Goal: Transaction & Acquisition: Purchase product/service

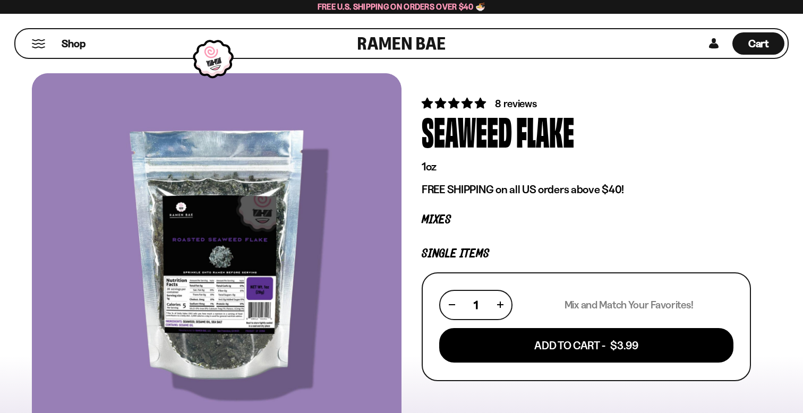
click at [365, 45] on link at bounding box center [402, 43] width 88 height 29
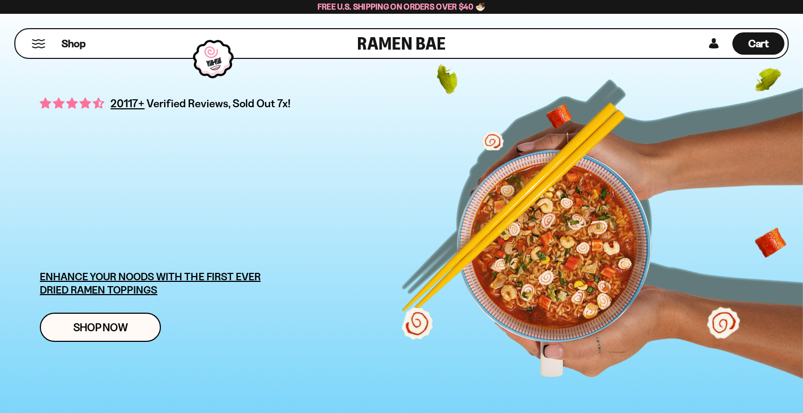
click at [211, 66] on div at bounding box center [213, 59] width 51 height 50
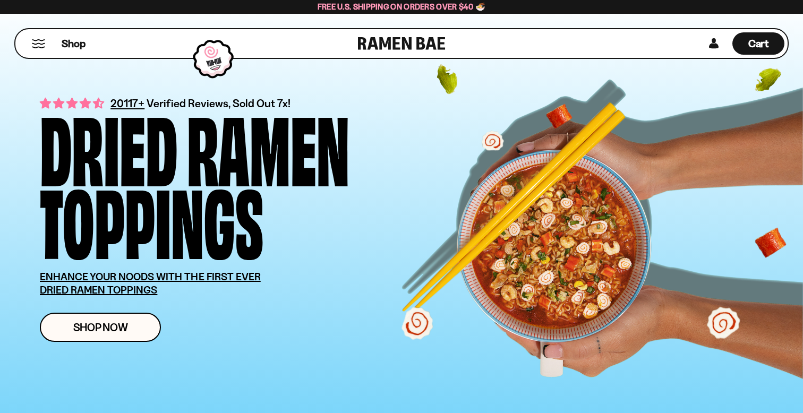
click at [539, 243] on div "20117+ Verified Reviews, Sold Out 7x! Dried Ramen Toppings ENHANCE YOUR NOODS W…" at bounding box center [417, 218] width 755 height 281
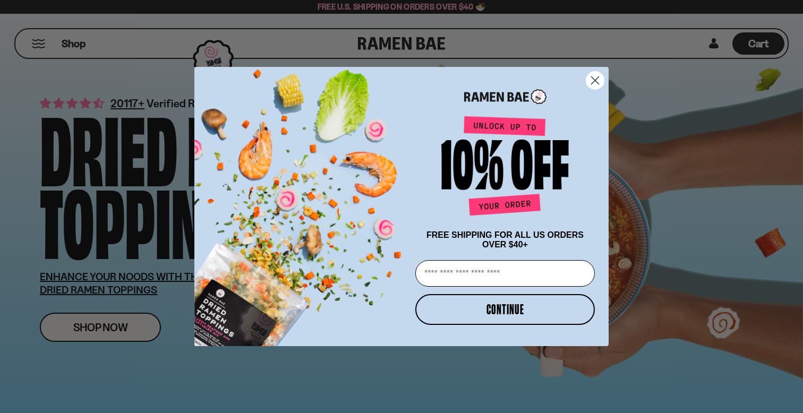
click at [154, 330] on div "Close dialog FREE SHIPPING FOR ALL US ORDERS OVER $40+ Email CONTINUE ******" at bounding box center [401, 206] width 803 height 413
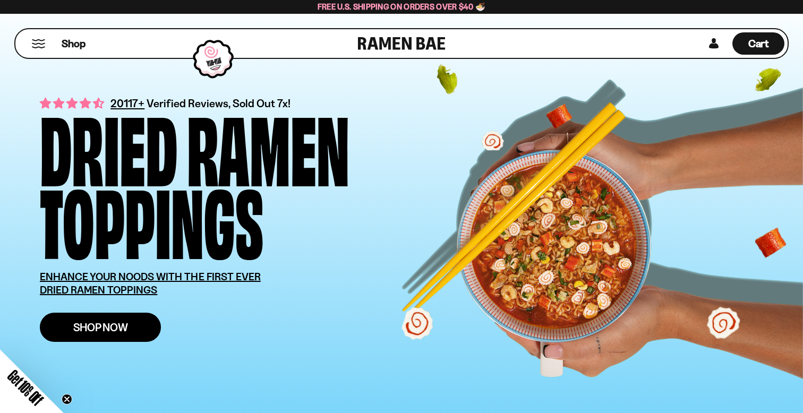
click at [140, 328] on link "Shop Now" at bounding box center [100, 327] width 121 height 29
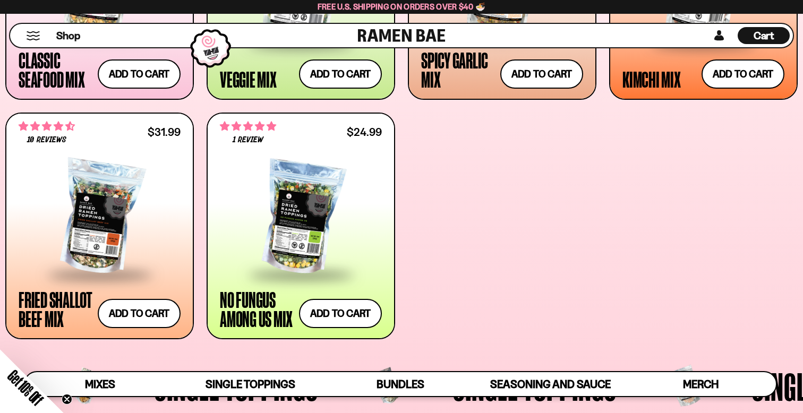
scroll to position [446, 0]
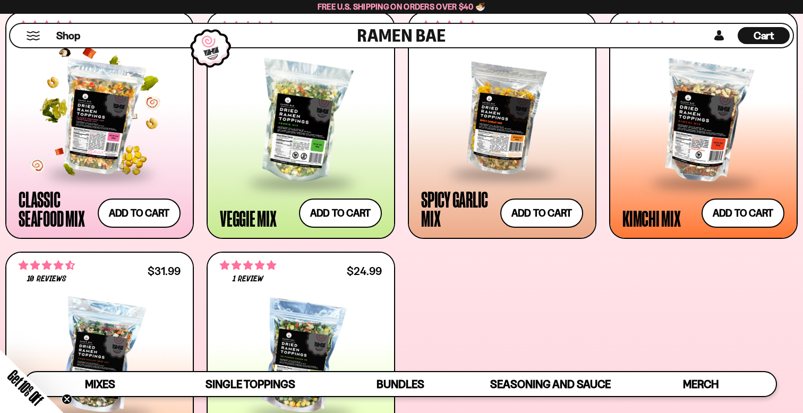
click at [143, 134] on div at bounding box center [100, 117] width 162 height 111
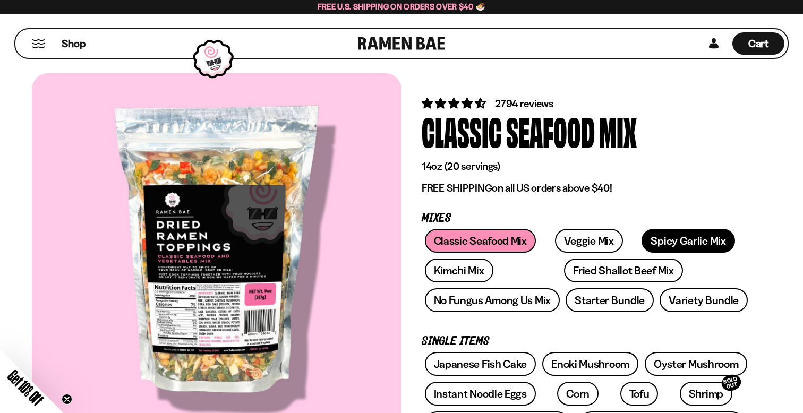
click at [649, 244] on link "Spicy Garlic Mix" at bounding box center [687, 241] width 93 height 24
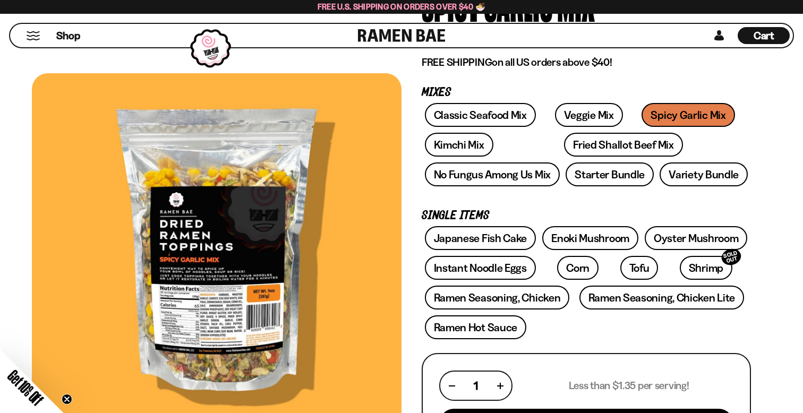
scroll to position [125, 0]
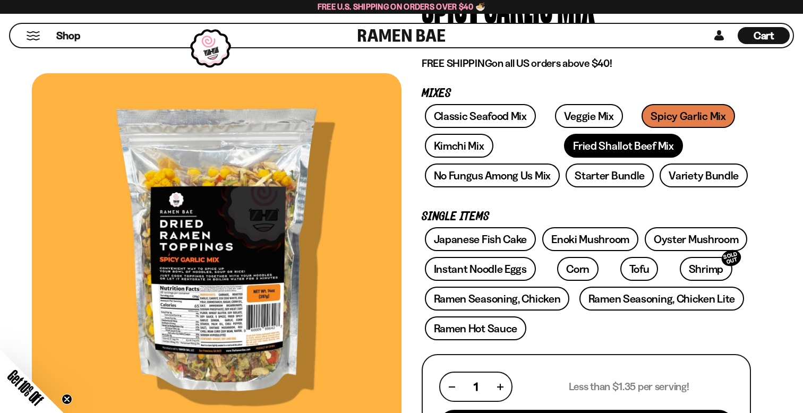
click at [564, 154] on link "Fried Shallot Beef Mix" at bounding box center [623, 146] width 118 height 24
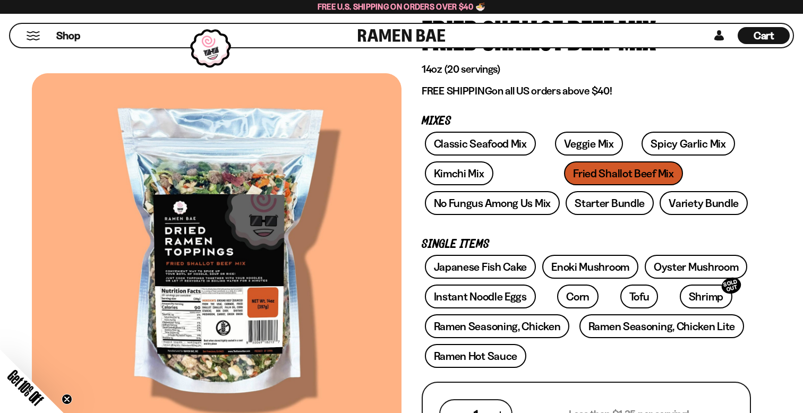
scroll to position [53, 0]
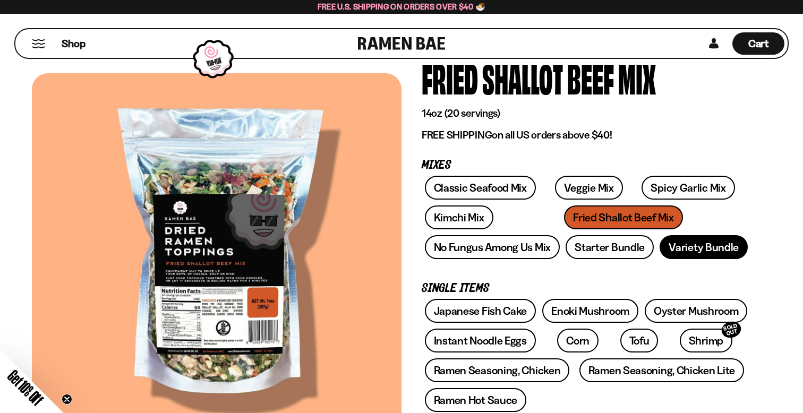
click at [681, 249] on link "Variety Bundle" at bounding box center [703, 247] width 88 height 24
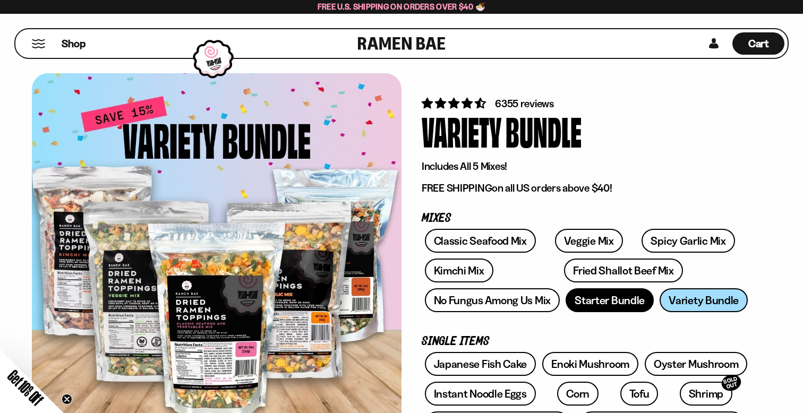
click at [601, 299] on link "Starter Bundle" at bounding box center [609, 300] width 88 height 24
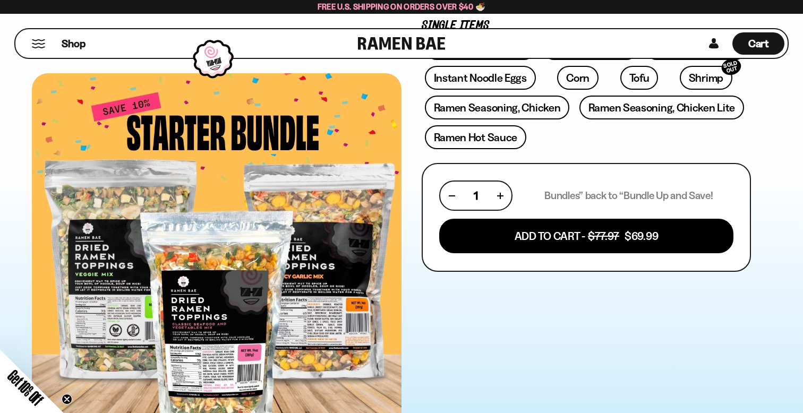
scroll to position [399, 0]
